Goal: Information Seeking & Learning: Learn about a topic

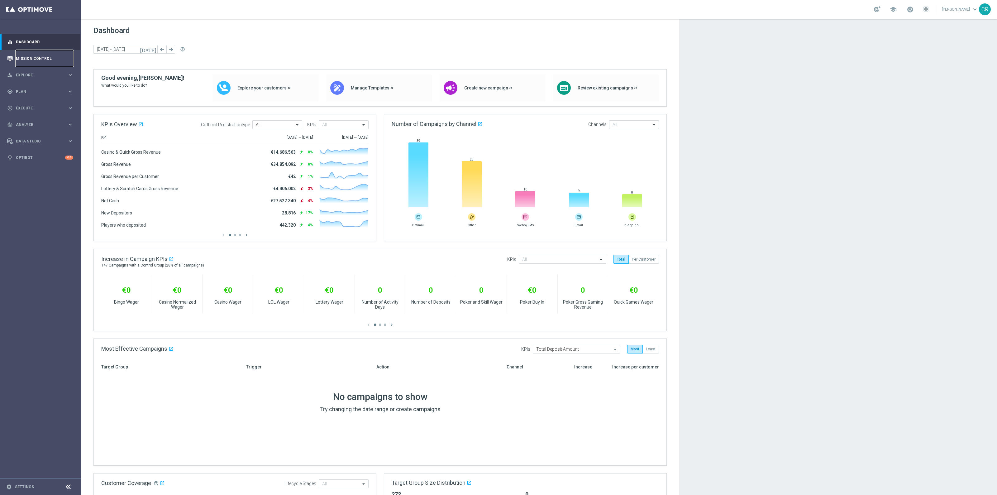
click at [29, 57] on link "Mission Control" at bounding box center [44, 58] width 57 height 17
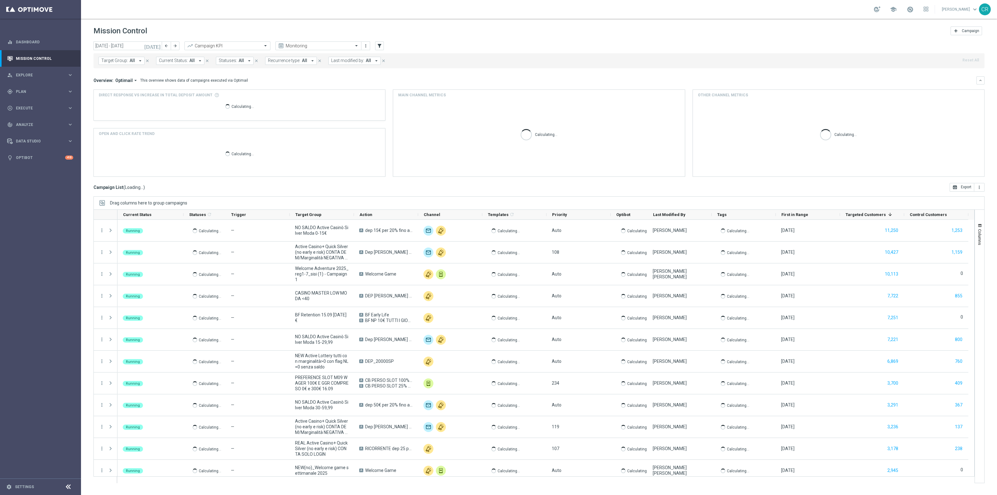
click at [156, 45] on icon "[DATE]" at bounding box center [152, 46] width 17 height 6
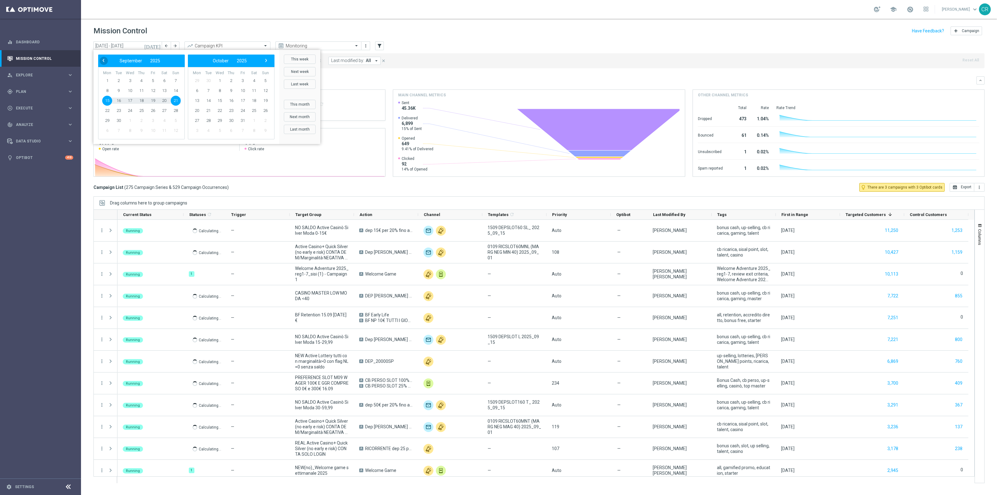
click at [103, 63] on span "‹" at bounding box center [103, 60] width 8 height 8
click at [130, 112] on span "20" at bounding box center [130, 111] width 10 height 10
click at [179, 111] on span "24" at bounding box center [176, 111] width 10 height 10
type input "20 Aug 2025 - 24 Aug 2025"
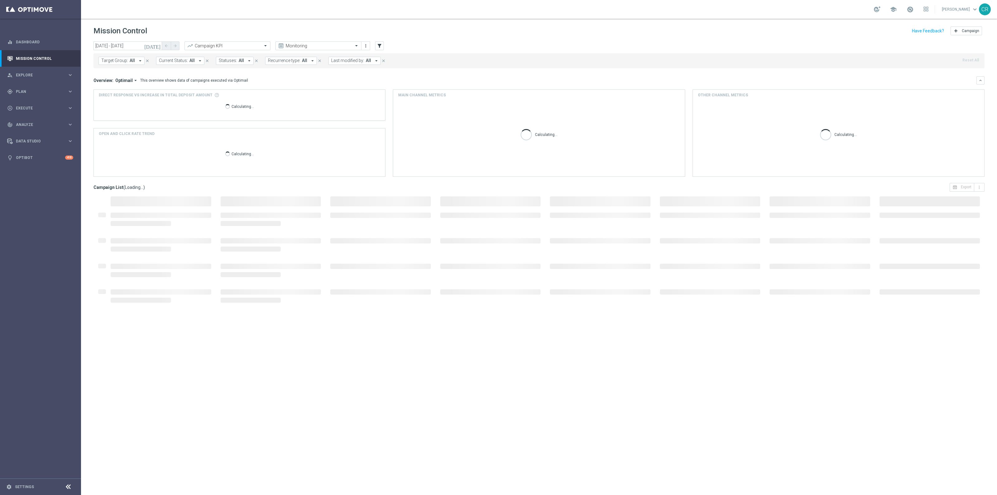
click at [119, 57] on button "Target Group: All arrow_drop_down" at bounding box center [121, 61] width 46 height 8
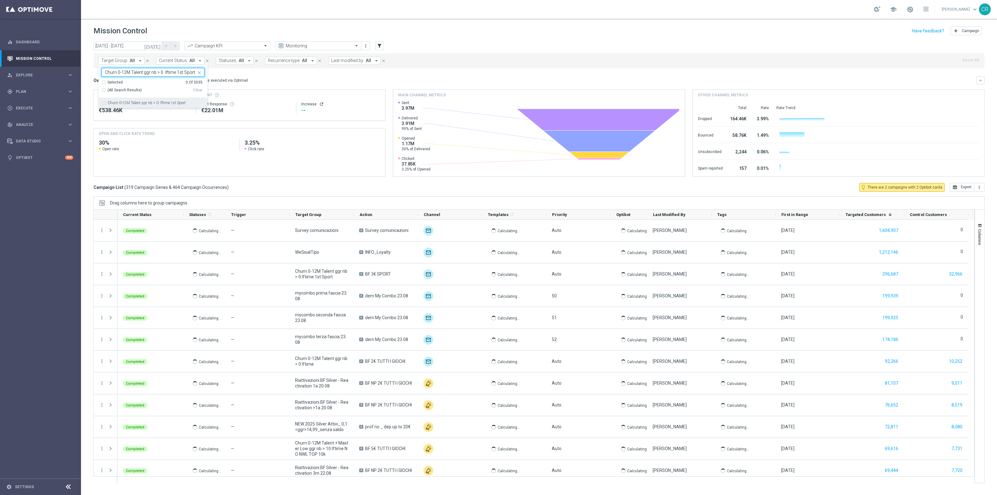
click at [116, 103] on label "Churn 0-12M Talent ggr nb > 0 lftime 1st Sport" at bounding box center [147, 103] width 78 height 4
type input "Churn 0-12M Talent ggr nb > 0 lftime 1st Sport"
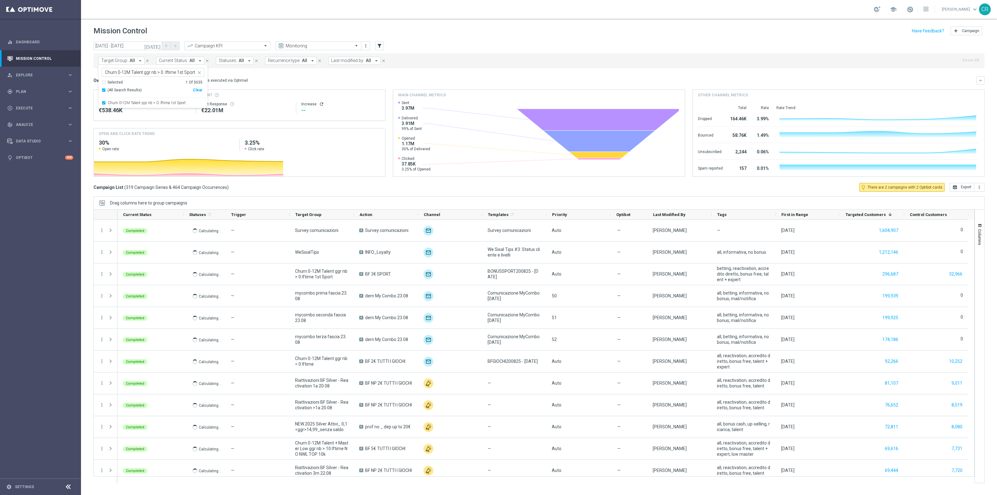
click at [268, 79] on div "Overview: Optimail arrow_drop_down This overview shows data of campaigns execut…" at bounding box center [534, 81] width 883 height 6
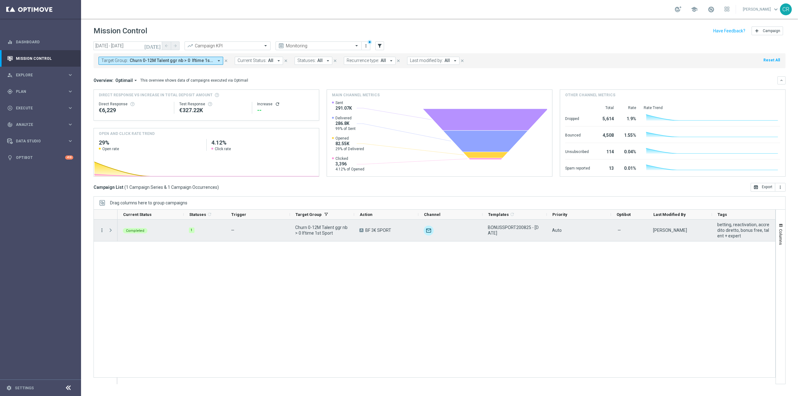
click at [100, 231] on icon "more_vert" at bounding box center [102, 230] width 6 height 6
click at [149, 265] on div "bar_chart Go to Campaign Analysis" at bounding box center [140, 269] width 70 height 9
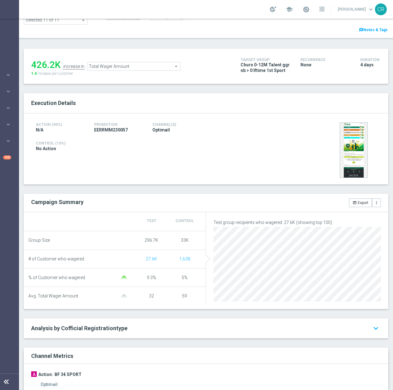
scroll to position [23, 0]
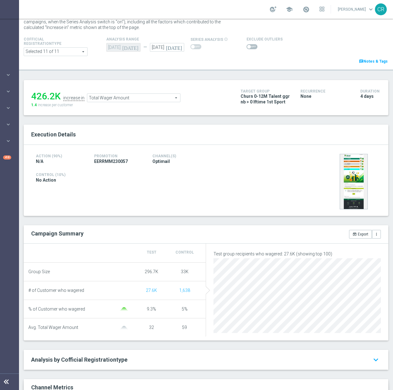
click at [148, 94] on span "Total Wager Amount" at bounding box center [133, 98] width 93 height 8
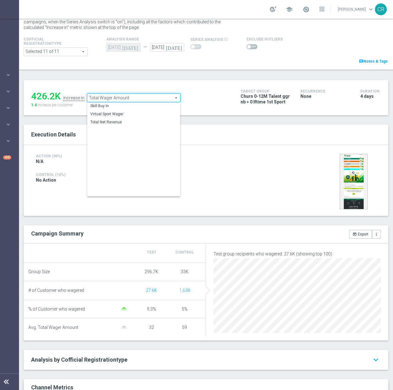
scroll to position [0, 0]
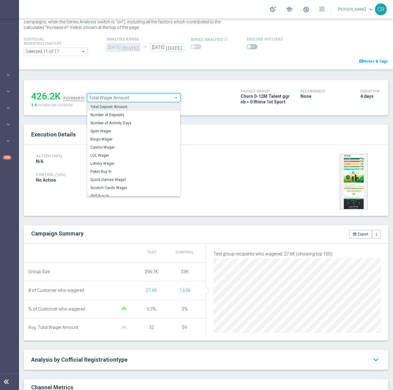
click at [127, 105] on label "Total Deposit Amount" at bounding box center [133, 107] width 93 height 8
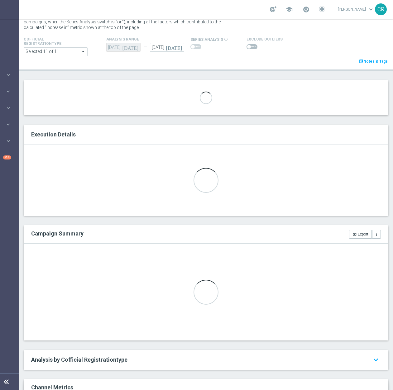
type input "Total Deposit Amount"
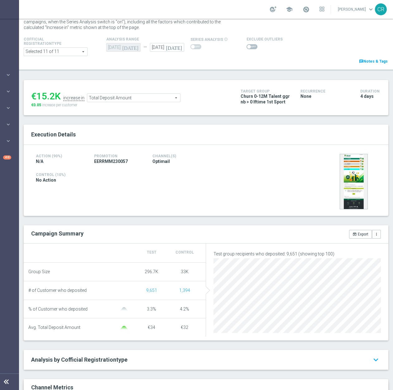
click at [175, 43] on icon "[DATE]" at bounding box center [175, 46] width 18 height 7
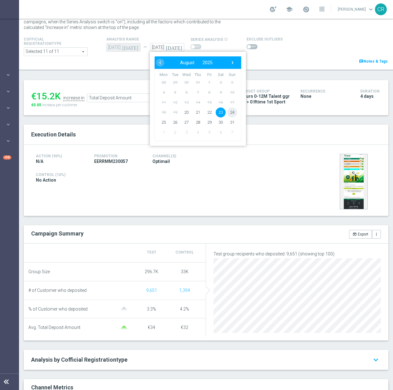
click at [227, 107] on span "24" at bounding box center [232, 112] width 10 height 10
type input "[DATE]"
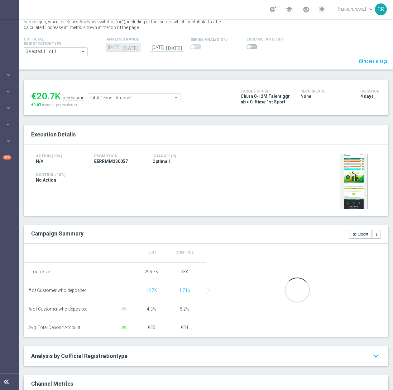
click at [127, 88] on ul "€20.7K increase in Total Deposit Amount Total Deposit Amount arrow_drop_down se…" at bounding box center [131, 95] width 203 height 15
click at [127, 94] on span "Total Deposit Amount" at bounding box center [133, 98] width 93 height 8
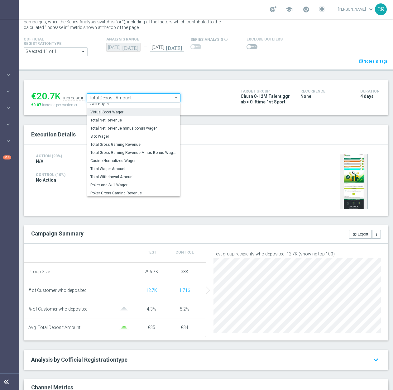
scroll to position [89, 0]
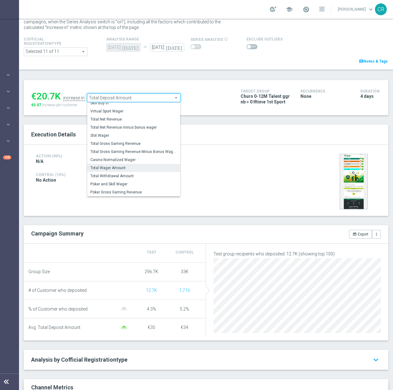
click at [123, 165] on span "Total Wager Amount" at bounding box center [133, 167] width 87 height 5
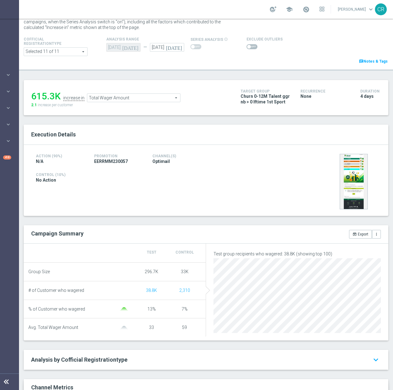
click at [142, 94] on span "Total Wager Amount" at bounding box center [133, 98] width 93 height 8
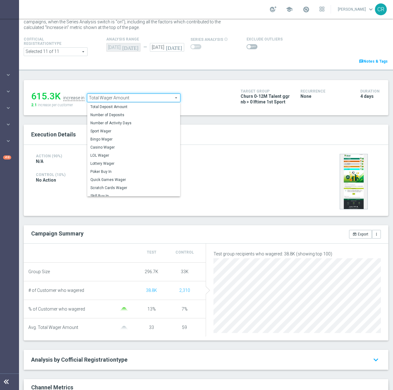
drag, startPoint x: 132, startPoint y: 100, endPoint x: 144, endPoint y: 120, distance: 23.8
click at [132, 104] on span "Total Deposit Amount" at bounding box center [133, 106] width 87 height 5
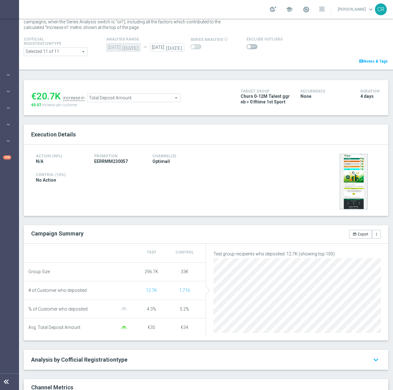
click at [165, 96] on span "Total Deposit Amount" at bounding box center [133, 98] width 93 height 8
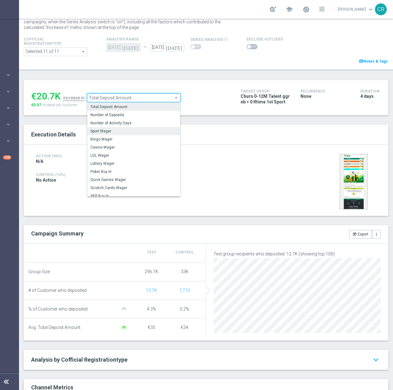
click at [131, 129] on span "Sport Wager" at bounding box center [133, 131] width 87 height 5
type input "Sport Wager"
